Goal: Complete application form

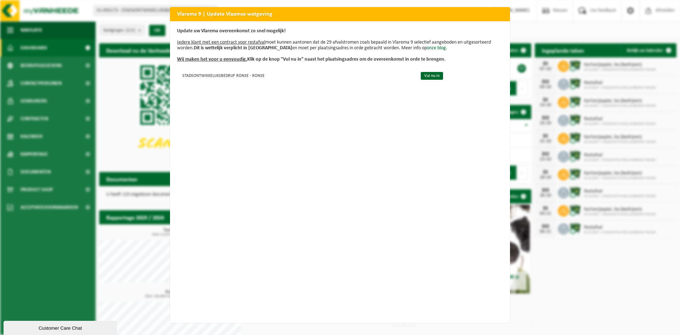
click at [535, 25] on div "Vlarema 9 | Update Vlaamse wetgeving Update uw Vlarema overeenkomst zo snel mog…" at bounding box center [340, 167] width 680 height 335
click at [425, 77] on link "Vul nu in" at bounding box center [432, 76] width 22 height 8
click at [230, 73] on td "STADSONTWIKKELIJKSBEDRIJF RONSE - RONSE" at bounding box center [296, 75] width 238 height 12
click at [424, 76] on link "Vul nu in" at bounding box center [432, 76] width 22 height 8
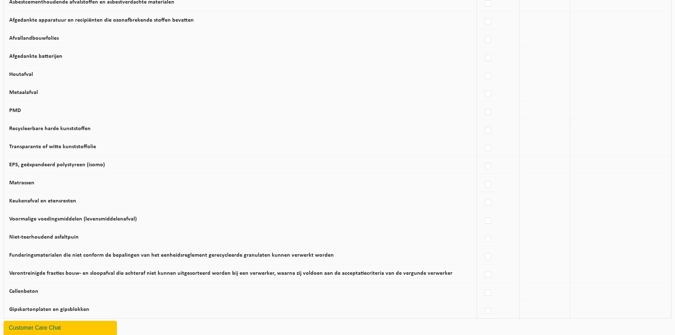
scroll to position [319, 0]
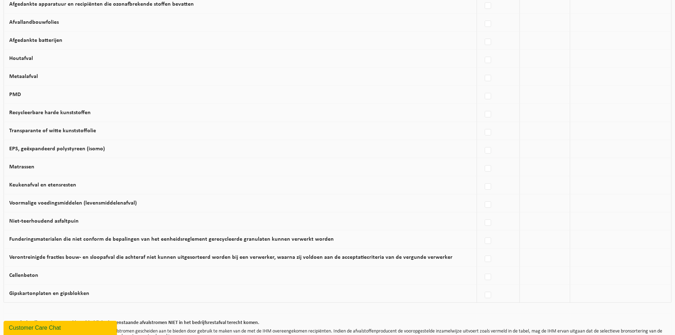
click at [101, 191] on td "Keukenafval en etensresten" at bounding box center [240, 185] width 473 height 18
click at [484, 192] on label at bounding box center [488, 186] width 10 height 11
click at [482, 178] on input "Keukenafval en etensresten" at bounding box center [482, 177] width 0 height 0
checkbox input "true"
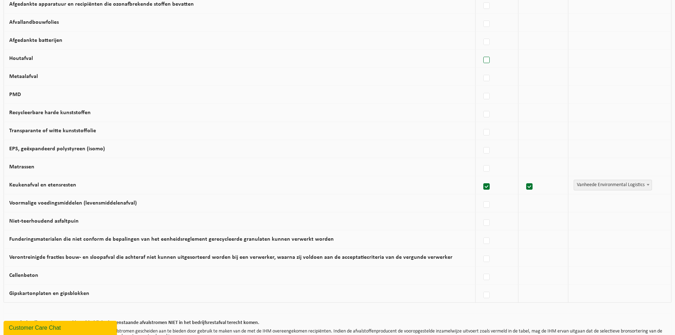
scroll to position [354, 0]
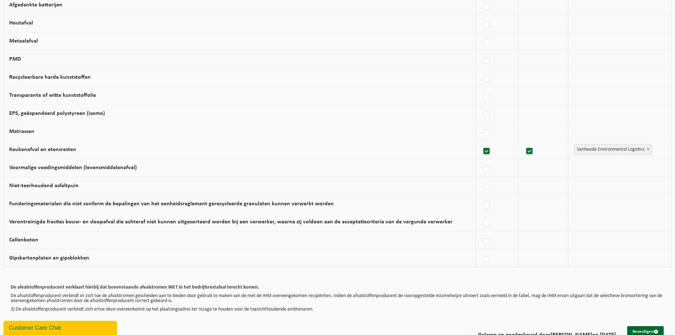
click at [485, 156] on label at bounding box center [487, 151] width 10 height 11
click at [481, 142] on input "Keukenafval en etensresten" at bounding box center [480, 142] width 0 height 0
checkbox input "false"
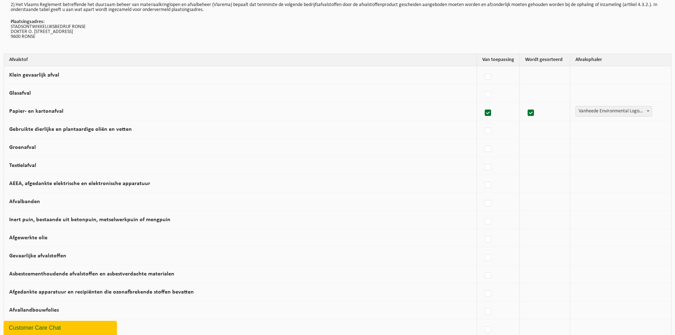
scroll to position [0, 0]
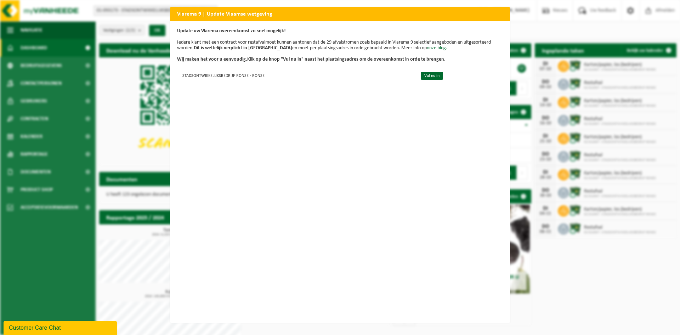
click at [226, 44] on u "Iedere klant met een contract voor restafval" at bounding box center [221, 42] width 88 height 5
click at [423, 79] on link "Vul nu in" at bounding box center [432, 76] width 22 height 8
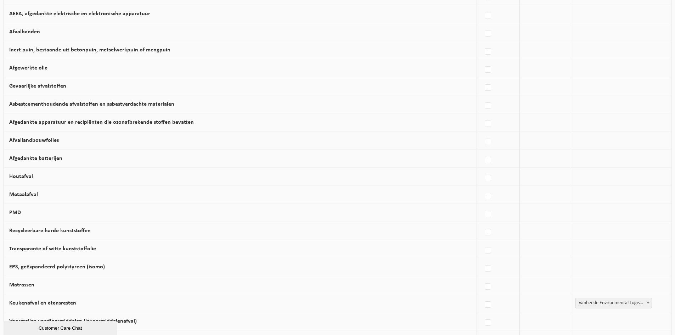
scroll to position [212, 0]
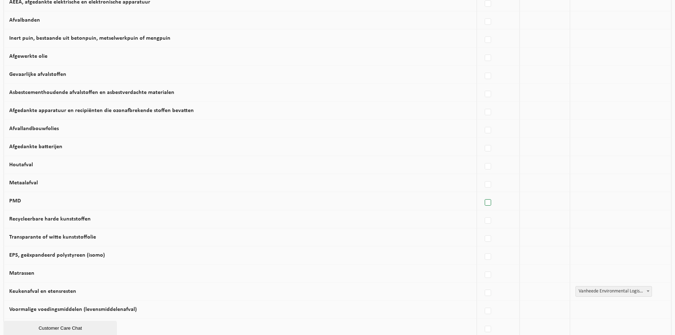
click at [488, 208] on label at bounding box center [488, 202] width 10 height 11
click at [482, 194] on input "PMD" at bounding box center [482, 193] width 0 height 0
checkbox input "true"
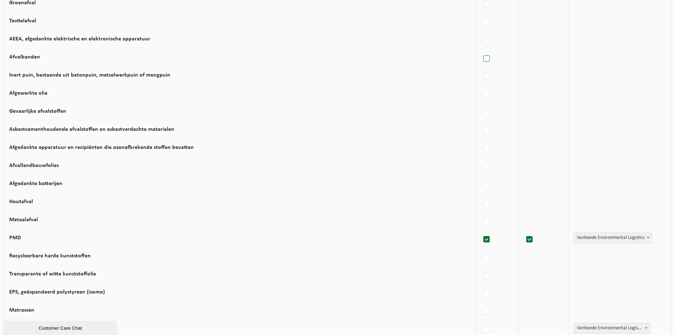
scroll to position [177, 0]
click at [588, 240] on span "Vanheede Environmental Logistics" at bounding box center [613, 236] width 78 height 10
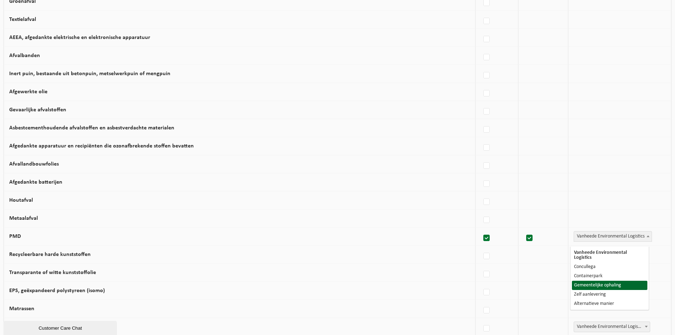
select select "Gemeentelijke ophaling"
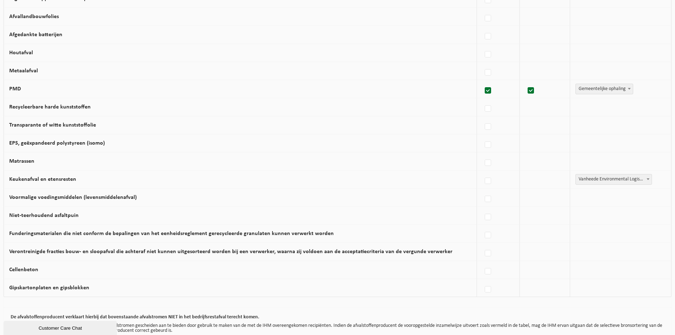
scroll to position [354, 0]
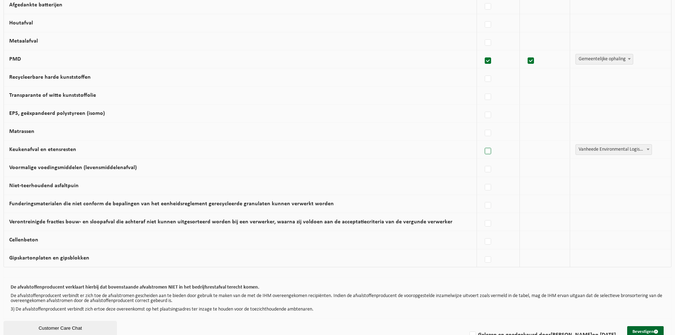
click at [489, 154] on label at bounding box center [488, 151] width 10 height 11
click at [482, 142] on input "Keukenafval en etensresten" at bounding box center [482, 142] width 0 height 0
checkbox input "true"
click at [594, 154] on span "Vanheede Environmental Logistics" at bounding box center [613, 149] width 76 height 10
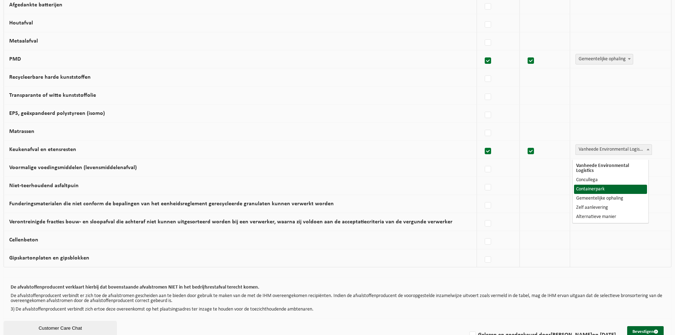
click at [486, 155] on label at bounding box center [488, 151] width 10 height 11
click at [482, 142] on input "Keukenafval en etensresten" at bounding box center [482, 142] width 0 height 0
checkbox input "false"
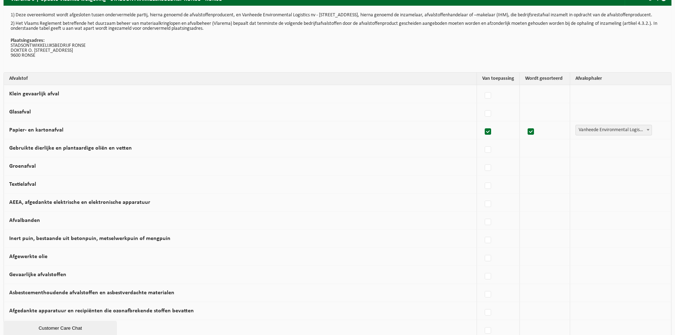
scroll to position [0, 0]
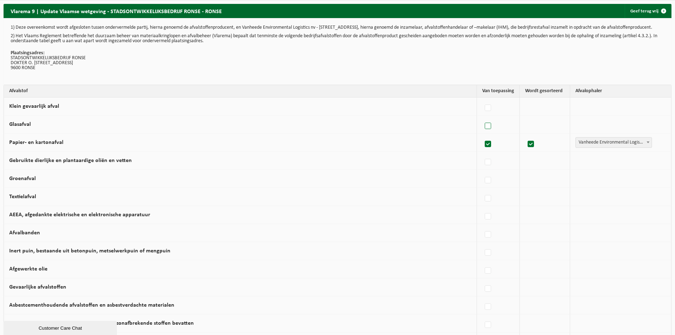
click at [484, 131] on label at bounding box center [488, 126] width 10 height 11
click at [482, 117] on input "Glasafval" at bounding box center [482, 117] width 0 height 0
checkbox input "true"
click at [598, 128] on span "Vanheede Environmental Logistics" at bounding box center [613, 124] width 78 height 10
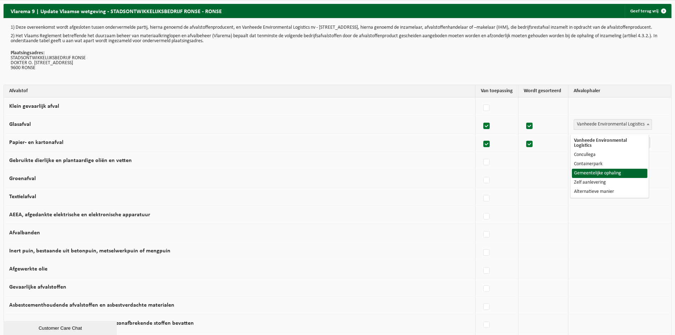
select select "Gemeentelijke ophaling"
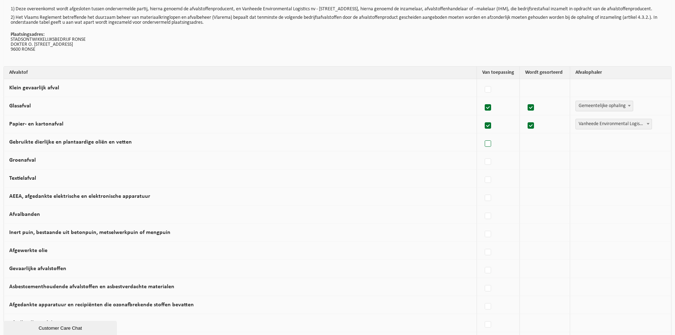
scroll to position [35, 0]
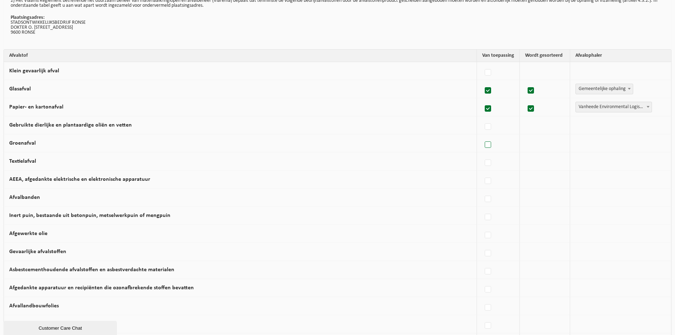
click at [484, 149] on label at bounding box center [488, 145] width 10 height 11
click at [482, 136] on input "Groenafval" at bounding box center [482, 136] width 0 height 0
checkbox input "true"
click at [580, 148] on span "Vanheede Environmental Logistics" at bounding box center [613, 143] width 78 height 10
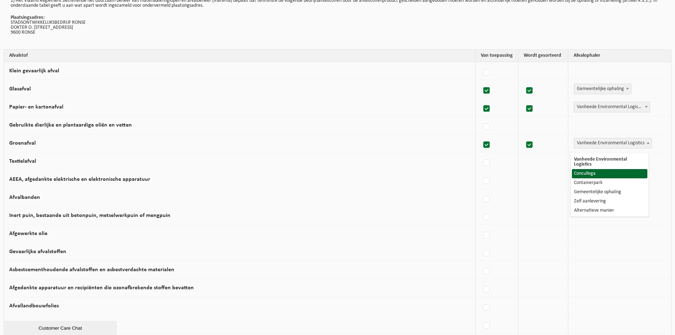
select select "Concullega"
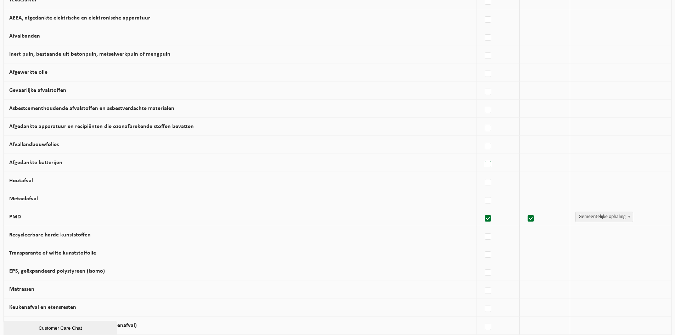
scroll to position [212, 0]
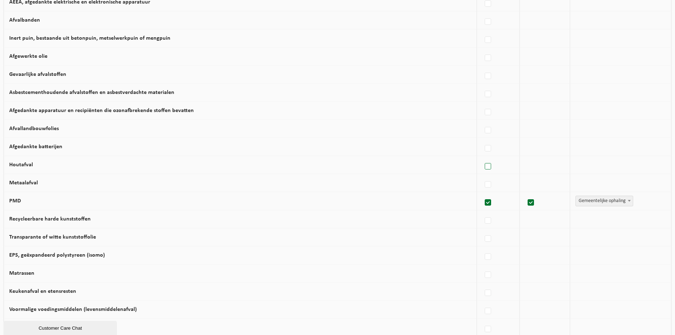
click at [486, 167] on label at bounding box center [488, 166] width 10 height 11
click at [482, 158] on input "Houtafval" at bounding box center [482, 157] width 0 height 0
checkbox input "true"
drag, startPoint x: 279, startPoint y: 155, endPoint x: 428, endPoint y: 156, distance: 149.4
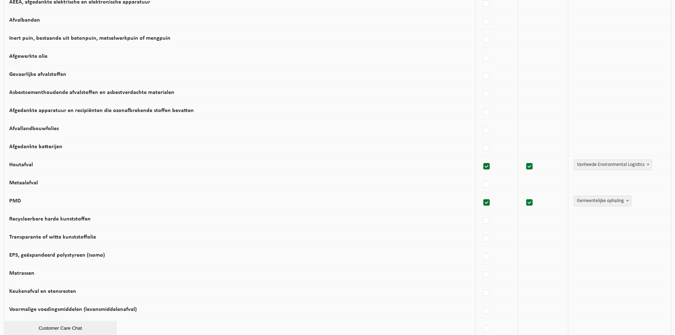
click at [279, 154] on td "Afgedankte batterijen" at bounding box center [239, 147] width 471 height 18
click at [482, 171] on label at bounding box center [487, 166] width 10 height 11
click at [481, 158] on input "Houtafval" at bounding box center [480, 157] width 0 height 0
checkbox input "false"
click at [484, 154] on label at bounding box center [488, 148] width 10 height 11
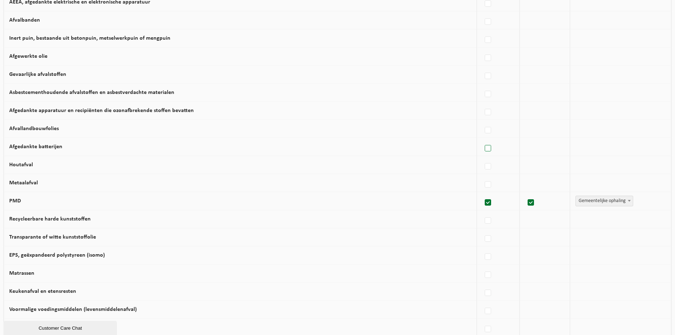
click at [482, 140] on input "Afgedankte batterijen" at bounding box center [482, 139] width 0 height 0
checkbox input "true"
click at [607, 152] on span "Vanheede Environmental Logistics" at bounding box center [613, 147] width 78 height 10
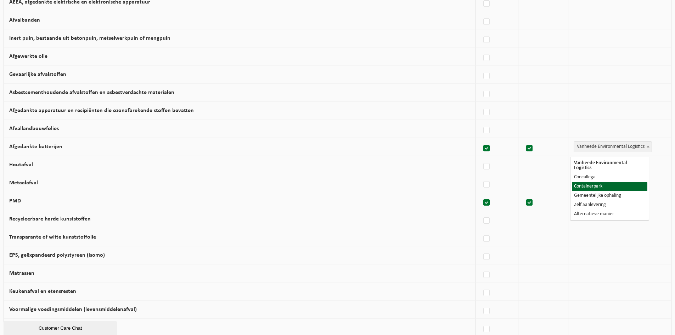
select select "Containerpark"
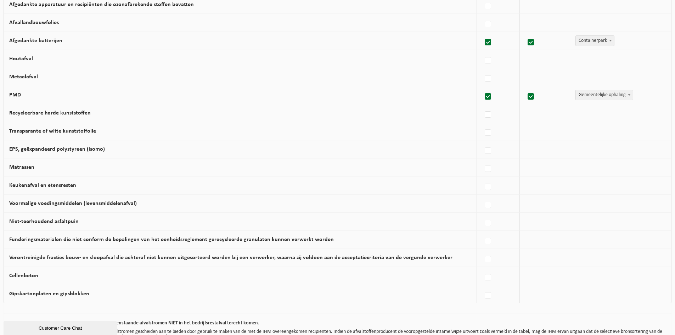
scroll to position [319, 0]
click at [488, 192] on label at bounding box center [488, 186] width 10 height 11
click at [482, 178] on input "Keukenafval en etensresten" at bounding box center [482, 177] width 0 height 0
checkbox input "true"
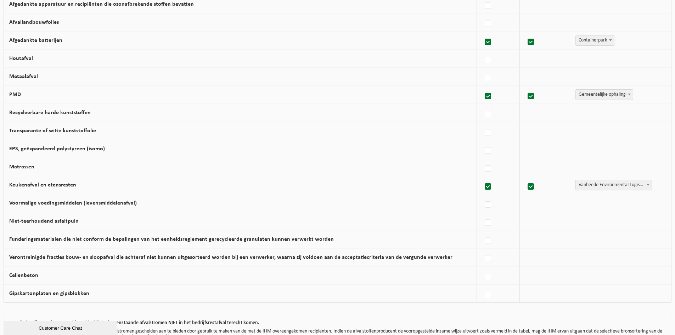
click at [587, 190] on span "Vanheede Environmental Logistics" at bounding box center [613, 185] width 76 height 10
select select "Alternatieve manier"
click at [529, 192] on label at bounding box center [531, 186] width 10 height 11
click at [525, 178] on input "checkbox" at bounding box center [524, 177] width 0 height 0
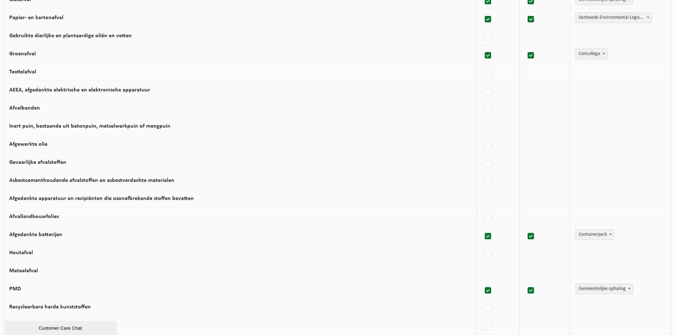
scroll to position [283, 0]
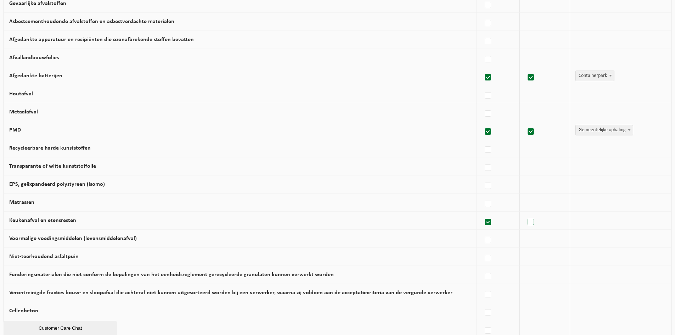
click at [529, 227] on label at bounding box center [531, 222] width 10 height 11
click at [525, 213] on input "checkbox" at bounding box center [524, 213] width 0 height 0
checkbox input "true"
click at [604, 225] on span "Alternatieve manier" at bounding box center [613, 220] width 76 height 10
click at [594, 229] on td "Vanheede Environmental Logistics Concullega Containerpark Gemeentelijke ophalin…" at bounding box center [620, 220] width 101 height 18
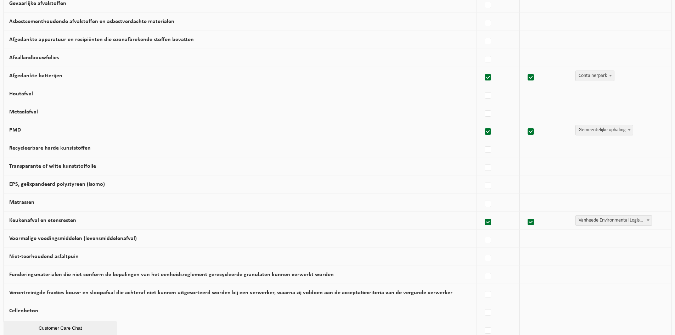
click at [596, 225] on span "Vanheede Environmental Logistics" at bounding box center [613, 220] width 76 height 10
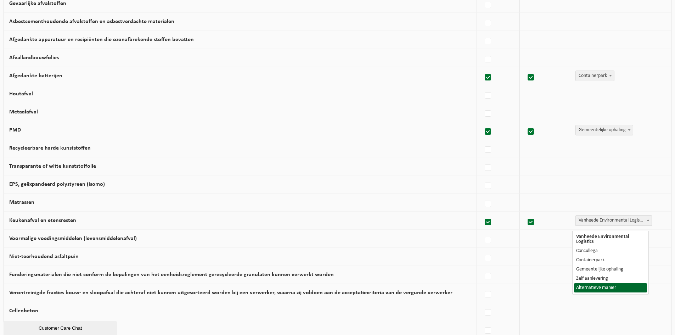
select select "Alternatieve manier"
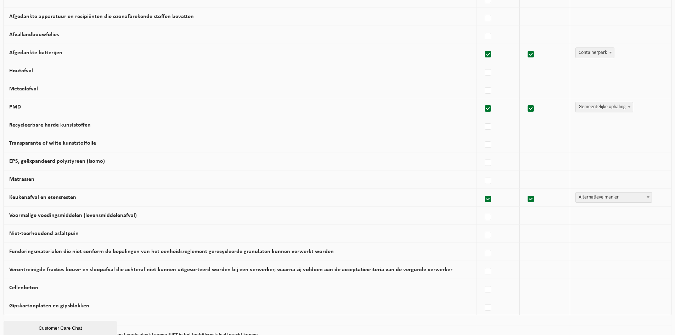
scroll to position [319, 0]
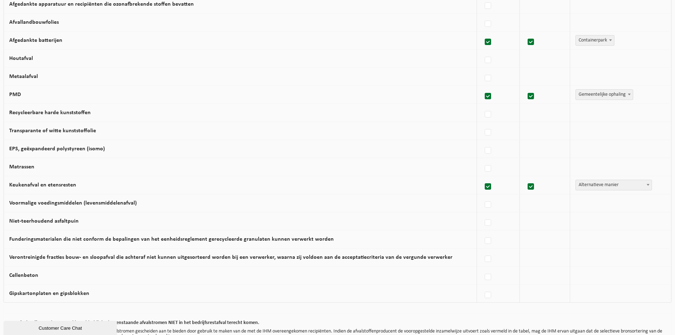
click at [531, 191] on label at bounding box center [531, 186] width 10 height 11
click at [525, 178] on input "checkbox" at bounding box center [524, 177] width 0 height 0
checkbox input "false"
click at [484, 191] on label at bounding box center [488, 186] width 10 height 11
click at [482, 178] on input "Keukenafval en etensresten" at bounding box center [482, 177] width 0 height 0
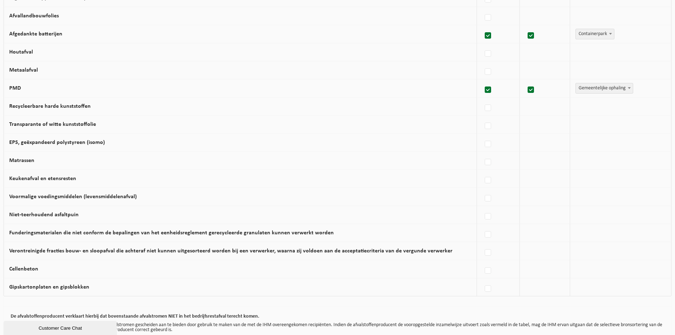
scroll to position [379, 0]
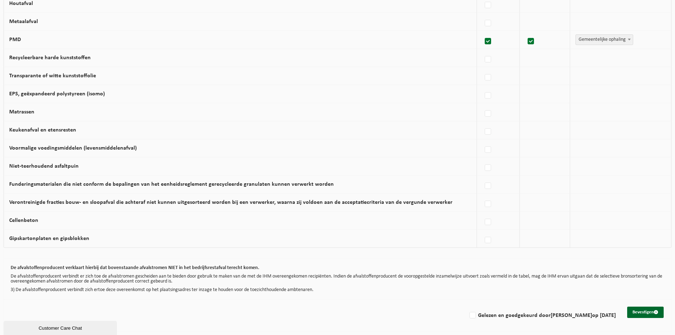
click at [226, 138] on td "Keukenafval en etensresten" at bounding box center [240, 130] width 473 height 18
click at [487, 130] on label at bounding box center [488, 131] width 10 height 11
click at [482, 123] on input "Keukenafval en etensresten" at bounding box center [482, 123] width 0 height 0
checkbox input "true"
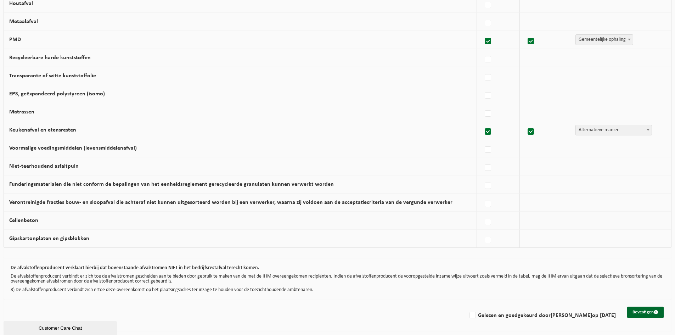
click at [582, 133] on span "Alternatieve manier" at bounding box center [613, 130] width 76 height 10
drag, startPoint x: 15, startPoint y: 129, endPoint x: 208, endPoint y: 136, distance: 193.5
click at [204, 136] on td "Keukenafval en etensresten" at bounding box center [240, 130] width 473 height 18
click at [486, 132] on label at bounding box center [488, 131] width 10 height 11
click at [482, 123] on input "Keukenafval en etensresten" at bounding box center [482, 123] width 0 height 0
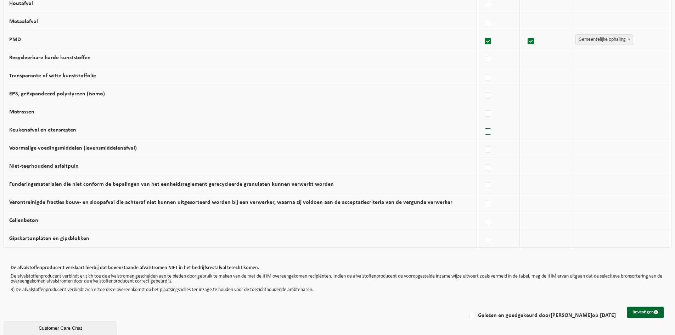
click at [486, 132] on label at bounding box center [488, 131] width 10 height 11
click at [482, 123] on input "Keukenafval en etensresten" at bounding box center [482, 123] width 0 height 0
checkbox input "true"
click at [560, 132] on td at bounding box center [545, 130] width 50 height 18
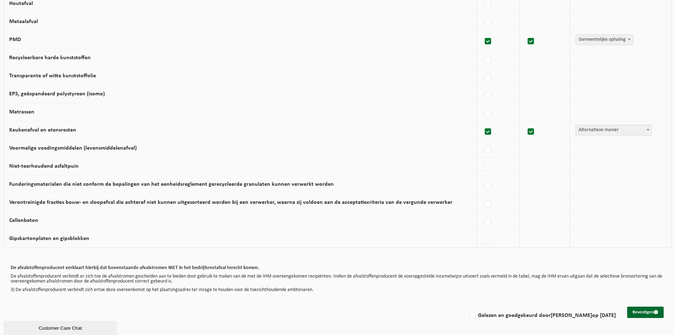
click at [582, 132] on span "Alternatieve manier" at bounding box center [613, 130] width 76 height 10
select select "Vanheede Environmental Logistics"
click at [485, 131] on label at bounding box center [488, 131] width 10 height 11
click at [482, 123] on input "Keukenafval en etensresten" at bounding box center [482, 123] width 0 height 0
checkbox input "false"
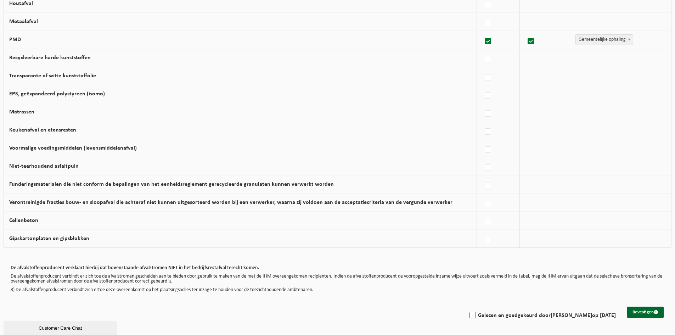
click at [474, 317] on label "Gelezen en goedgekeurd door ELLEN DEMEUE op 06/10/25" at bounding box center [542, 315] width 148 height 11
click at [467, 306] on input "Gelezen en goedgekeurd door ELLEN DEMEUE op 06/10/25" at bounding box center [466, 306] width 0 height 0
checkbox input "true"
click at [652, 314] on button "Bevestigen" at bounding box center [645, 311] width 36 height 11
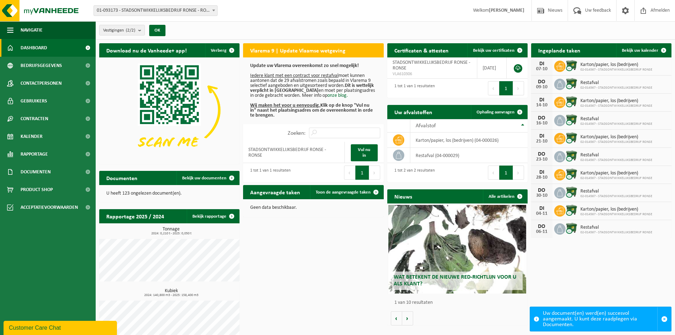
click at [149, 13] on span "01-093173 - STADSONTWIKKELIJKSBEDRIJF RONSE - RONSE" at bounding box center [155, 11] width 123 height 10
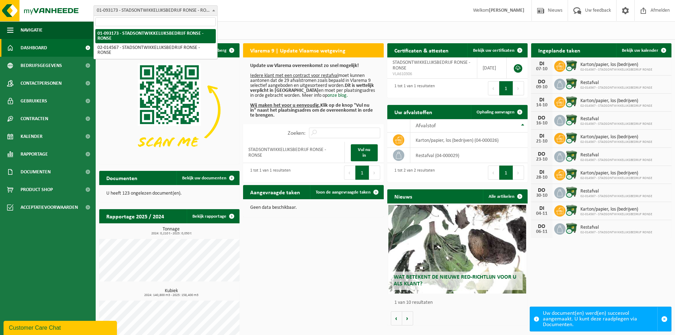
click at [149, 13] on span "01-093173 - STADSONTWIKKELIJKSBEDRIJF RONSE - RONSE" at bounding box center [155, 11] width 123 height 10
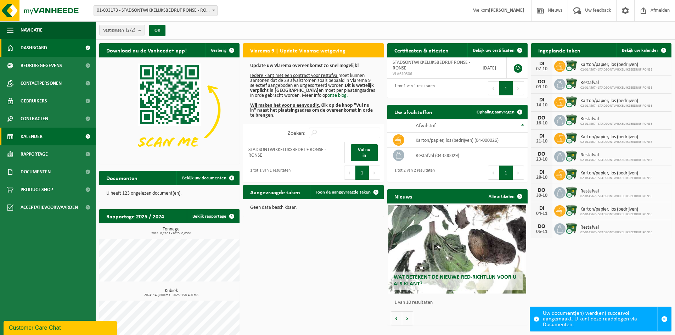
click at [58, 137] on link "Kalender" at bounding box center [48, 136] width 96 height 18
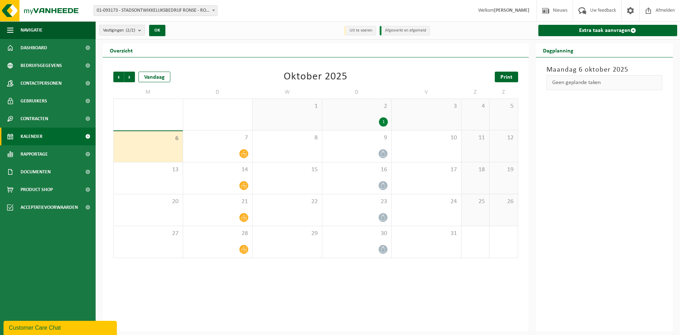
click at [503, 77] on span "Print" at bounding box center [506, 77] width 12 height 6
click at [134, 79] on span "Volgende" at bounding box center [129, 77] width 11 height 11
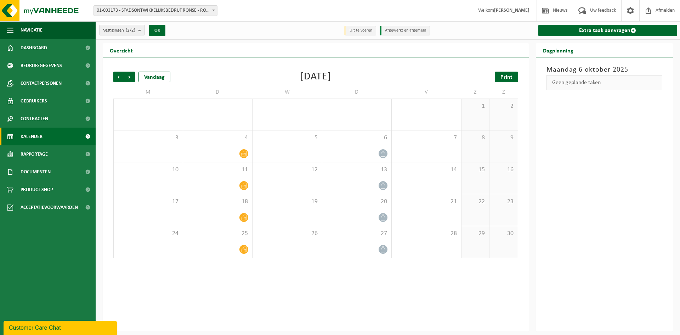
click at [510, 78] on span "Print" at bounding box center [506, 77] width 12 height 6
click at [125, 78] on span "Volgende" at bounding box center [129, 77] width 11 height 11
click at [503, 77] on span "Print" at bounding box center [506, 77] width 12 height 6
